Goal: Find specific page/section: Find specific page/section

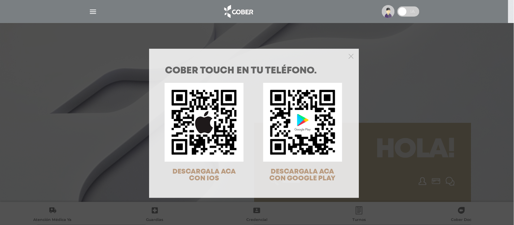
click at [350, 52] on div at bounding box center [254, 56] width 210 height 14
click at [349, 54] on icon "Close" at bounding box center [350, 56] width 5 height 5
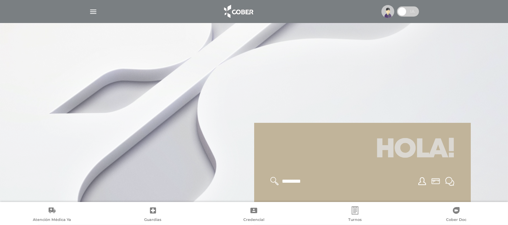
drag, startPoint x: 93, startPoint y: 15, endPoint x: 87, endPoint y: 35, distance: 21.1
click at [93, 15] on img "button" at bounding box center [93, 11] width 8 height 8
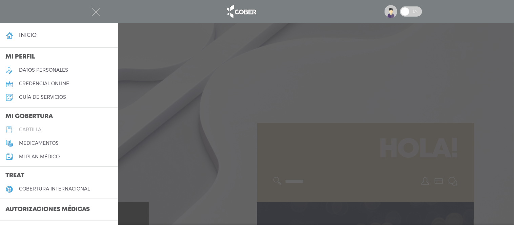
click at [39, 126] on link "cartilla" at bounding box center [59, 130] width 118 height 14
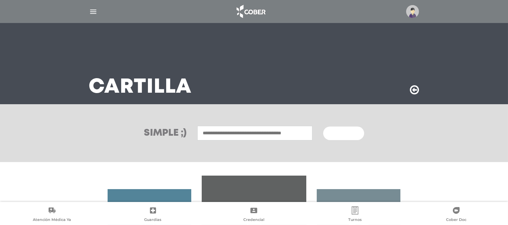
click at [228, 130] on input "text" at bounding box center [254, 133] width 115 height 15
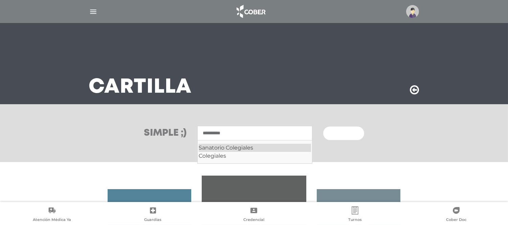
drag, startPoint x: 232, startPoint y: 144, endPoint x: 336, endPoint y: 134, distance: 104.8
click at [232, 144] on div "Sanatorio Colegiales" at bounding box center [255, 148] width 112 height 8
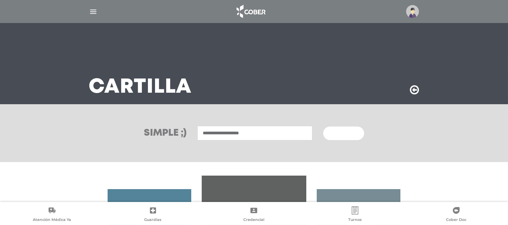
type input "**********"
click at [349, 131] on span "Buscar" at bounding box center [341, 133] width 20 height 5
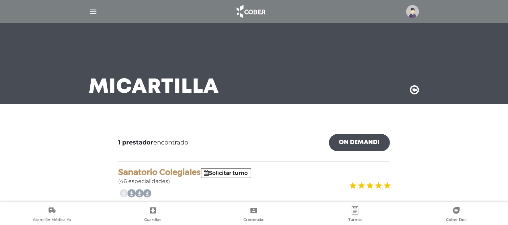
scroll to position [53, 0]
